Goal: Information Seeking & Learning: Learn about a topic

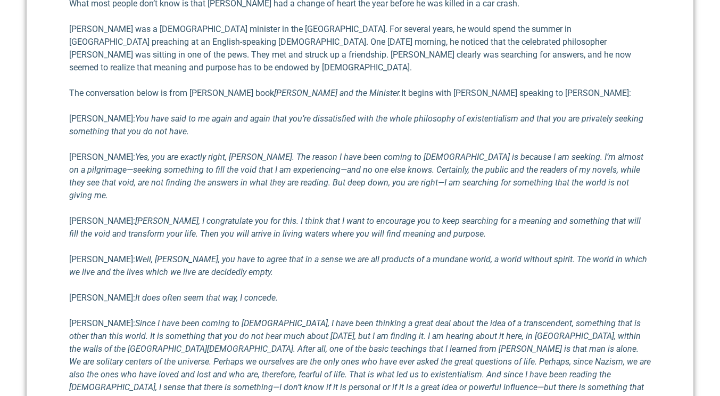
scroll to position [847, 0]
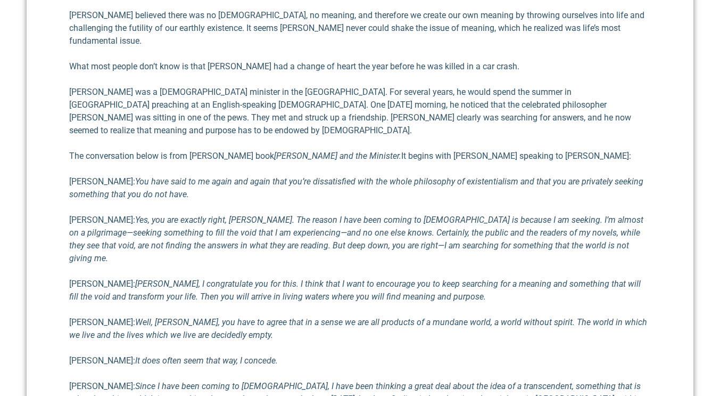
click at [356, 278] on em "[PERSON_NAME], I congratulate you for this. I think that I want to en­courage y…" at bounding box center [355, 289] width 572 height 23
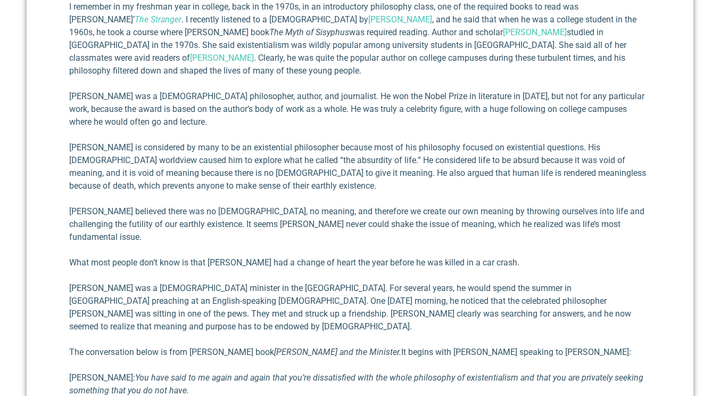
scroll to position [740, 0]
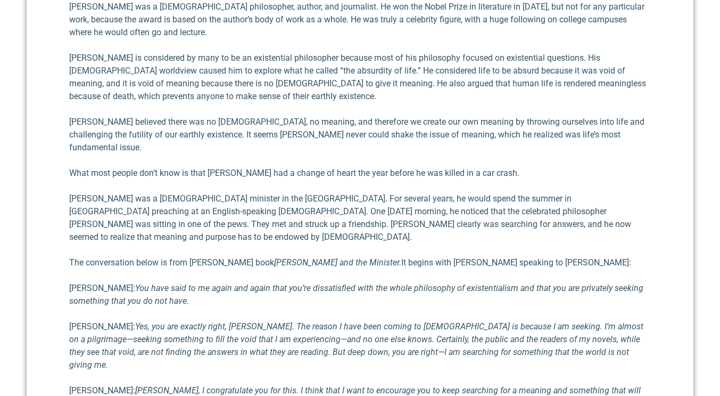
click at [294, 192] on p "[PERSON_NAME] was a [DEMOGRAPHIC_DATA] minister in the [GEOGRAPHIC_DATA]. For s…" at bounding box center [360, 217] width 582 height 51
click at [242, 188] on div "One of my favorite authors is philosopher [PERSON_NAME] . He once said that, “m…" at bounding box center [360, 318] width 582 height 1223
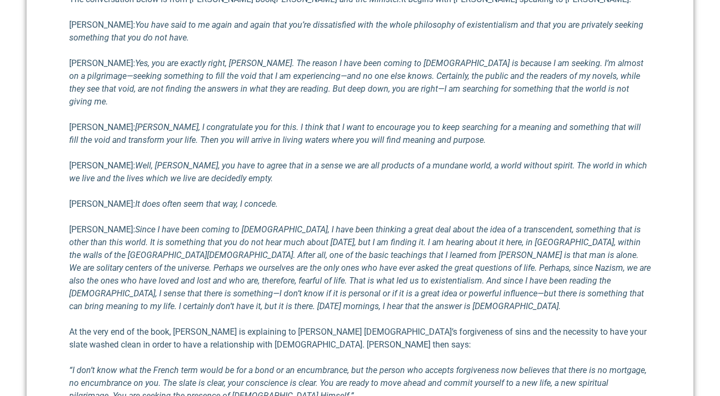
scroll to position [1059, 0]
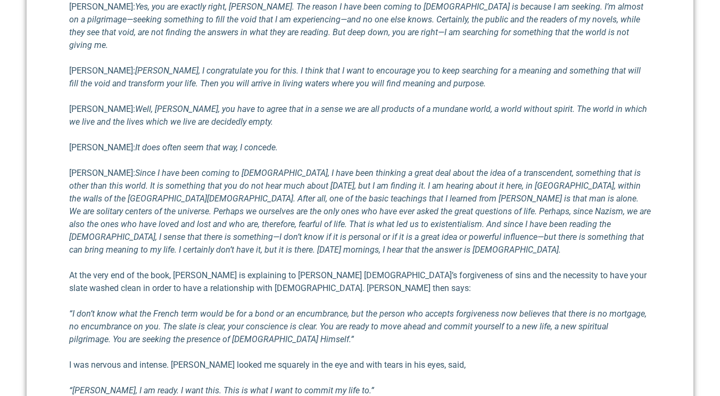
click at [646, 167] on p "[PERSON_NAME]: Since I have been coming to [DEMOGRAPHIC_DATA], I have been thin…" at bounding box center [360, 211] width 582 height 89
click at [652, 161] on div "How [PERSON_NAME] Changed His Mind [DATE] One of my favorite authors is philoso…" at bounding box center [360, 1] width 667 height 1384
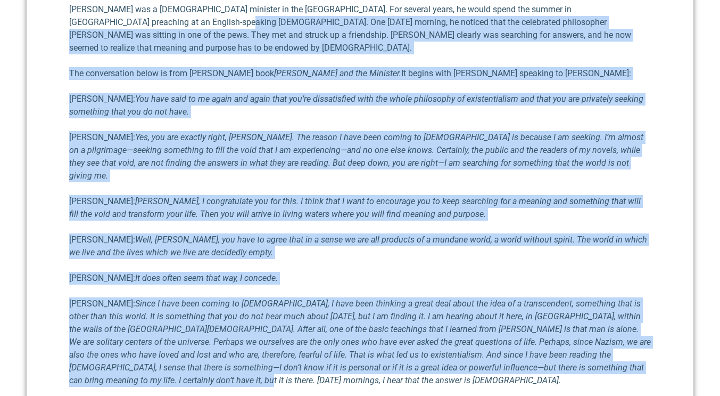
scroll to position [886, 0]
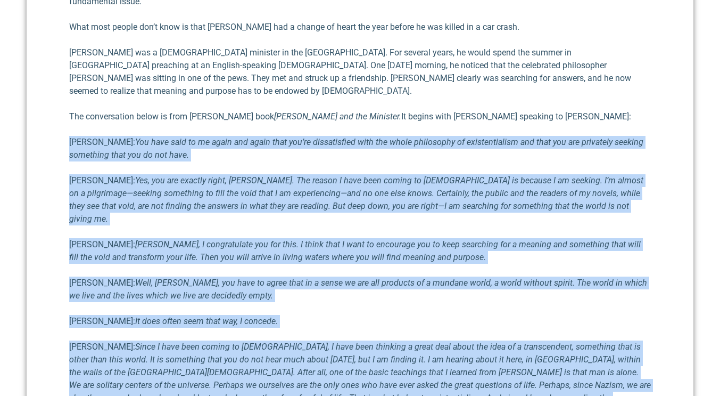
drag, startPoint x: 651, startPoint y: 160, endPoint x: 58, endPoint y: 80, distance: 597.9
click at [58, 80] on div "How [PERSON_NAME] Changed His Mind [DATE] One of my favorite authors is philoso…" at bounding box center [360, 175] width 667 height 1384
copy div "LOREM: Ips dolo sita co ad elits doe tempo inci utl’et doloremagnaa enim adm ve…"
click at [408, 347] on div "One of my favorite authors is philosopher [PERSON_NAME] . He once said that, “m…" at bounding box center [360, 172] width 582 height 1223
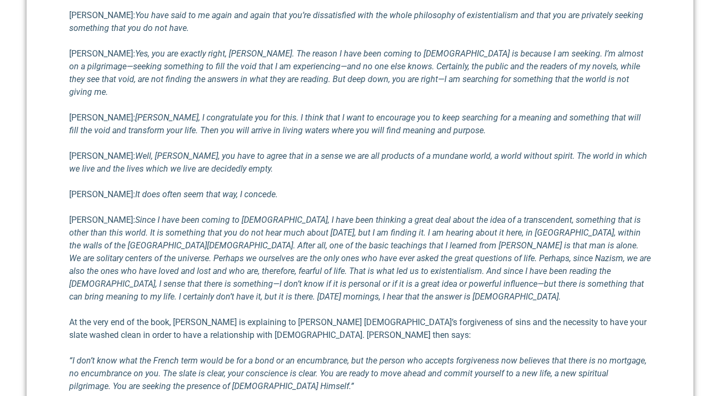
scroll to position [1152, 0]
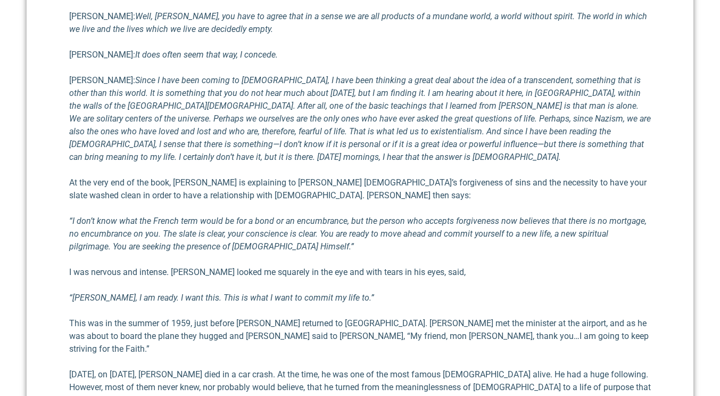
click at [244, 292] on em "“[PERSON_NAME], I am ready. I want this. This is what I want to commit my life …" at bounding box center [221, 297] width 305 height 10
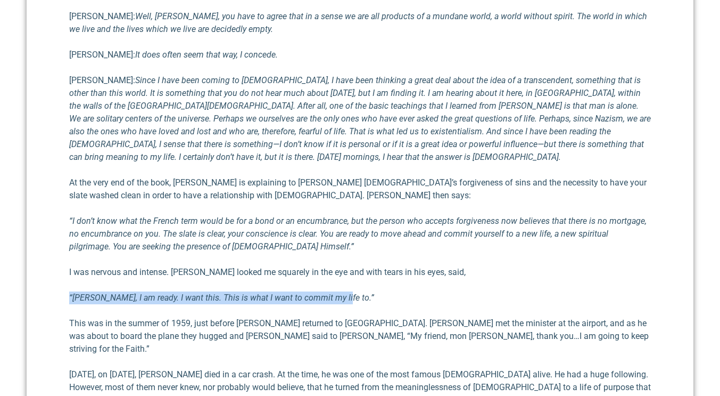
drag, startPoint x: 341, startPoint y: 206, endPoint x: 70, endPoint y: 210, distance: 271.6
click at [70, 291] on p "“[PERSON_NAME], I am ready. I want this. This is what I want to commit my life …" at bounding box center [360, 297] width 582 height 13
copy em "“[PERSON_NAME], I am ready. I want this. This is what I want to commit my life …"
